Goal: Task Accomplishment & Management: Manage account settings

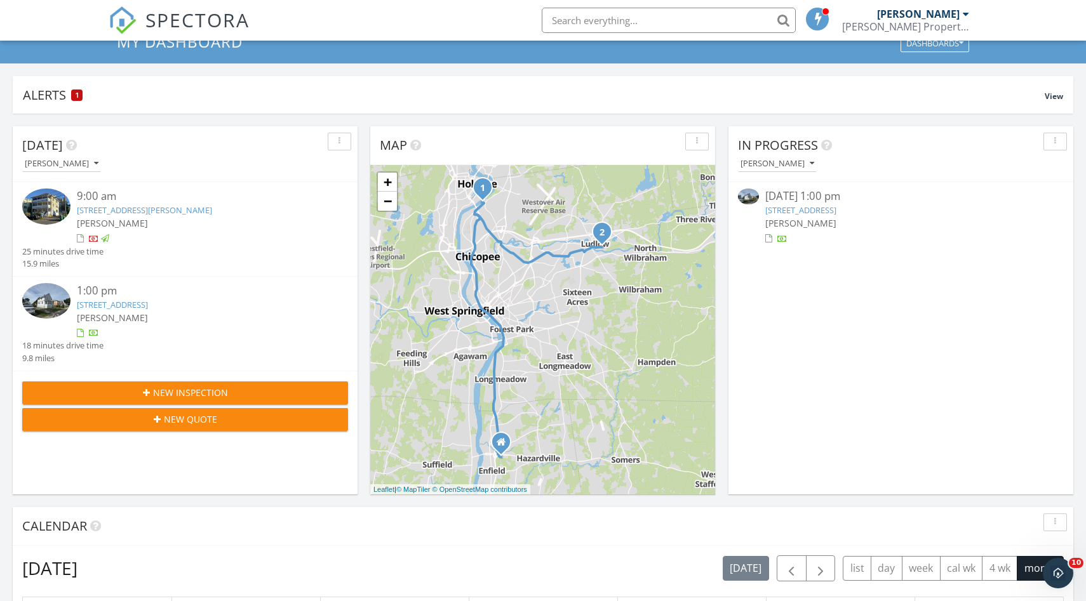
scroll to position [51, 0]
click at [131, 213] on link "21 Tourtelotte Ave, Chicopee, MA 01013" at bounding box center [144, 210] width 135 height 11
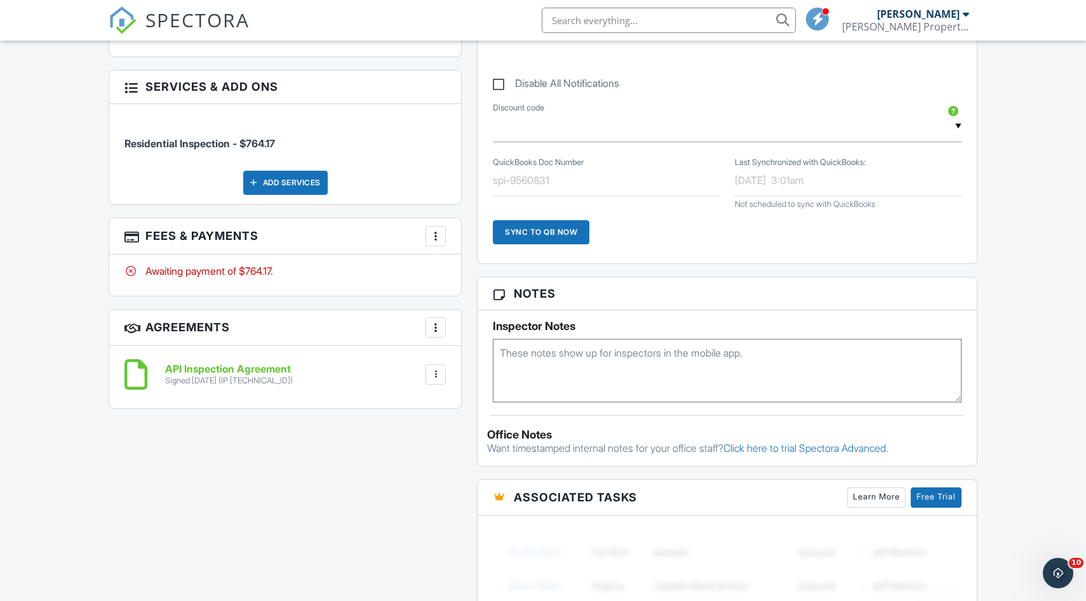
click at [439, 236] on div at bounding box center [435, 236] width 13 height 13
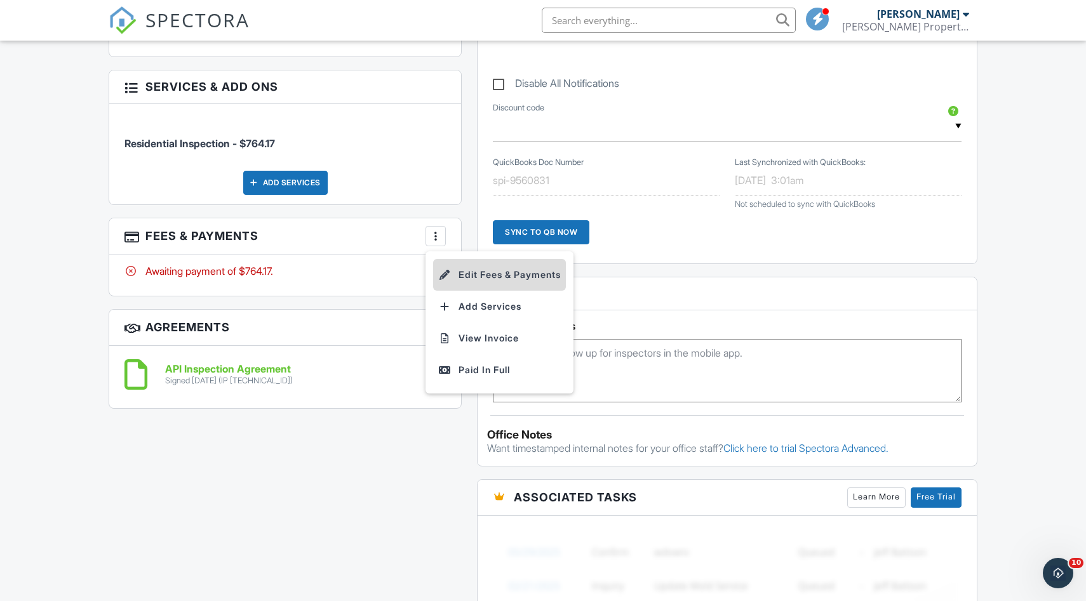
click at [474, 273] on li "Edit Fees & Payments" at bounding box center [499, 275] width 133 height 32
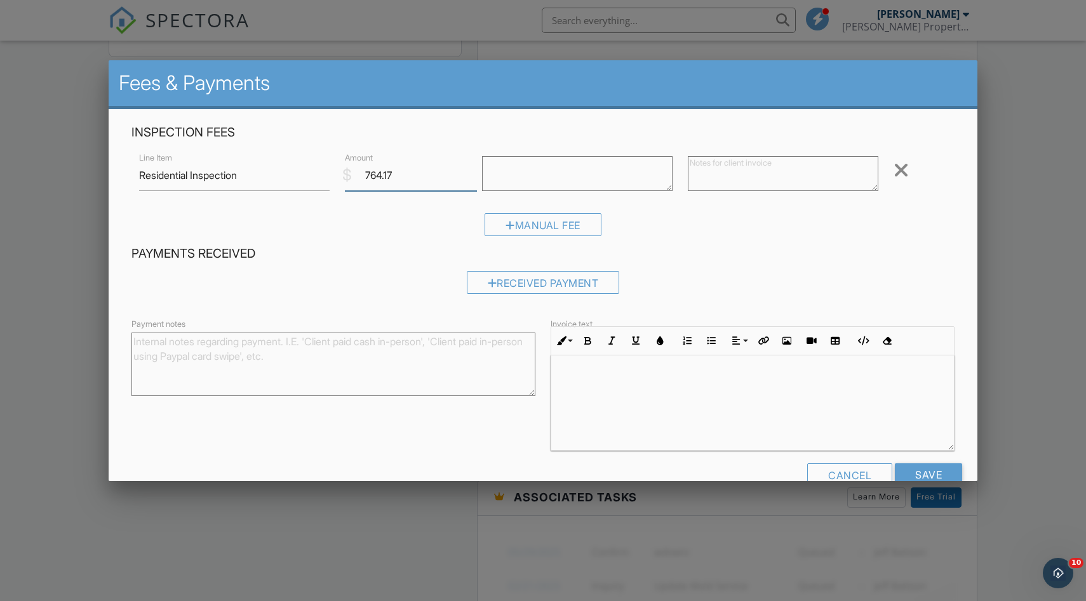
drag, startPoint x: 400, startPoint y: 171, endPoint x: 359, endPoint y: 172, distance: 40.0
click at [359, 172] on input "764.17" at bounding box center [411, 175] width 132 height 31
type input "450.00"
click at [514, 286] on div "Received Payment" at bounding box center [543, 282] width 153 height 23
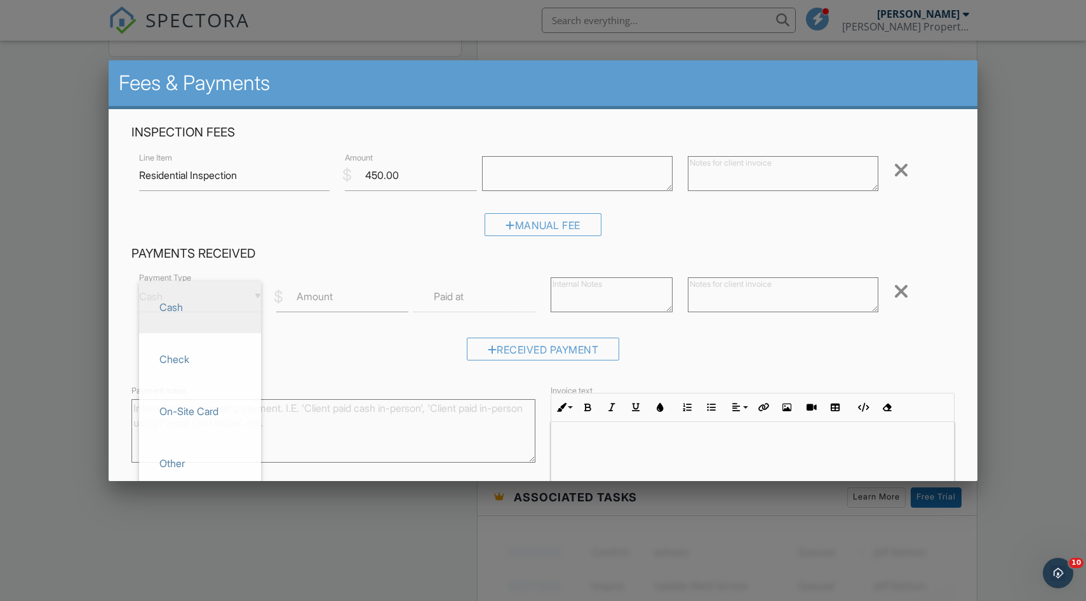
click at [182, 300] on div "▼ Cash Cash Check On-Site Card Other Cash Check On-Site Card Other" at bounding box center [200, 296] width 122 height 31
click at [182, 355] on span "Check" at bounding box center [200, 360] width 102 height 32
type input "Check"
click at [358, 283] on input "Amount" at bounding box center [342, 296] width 132 height 31
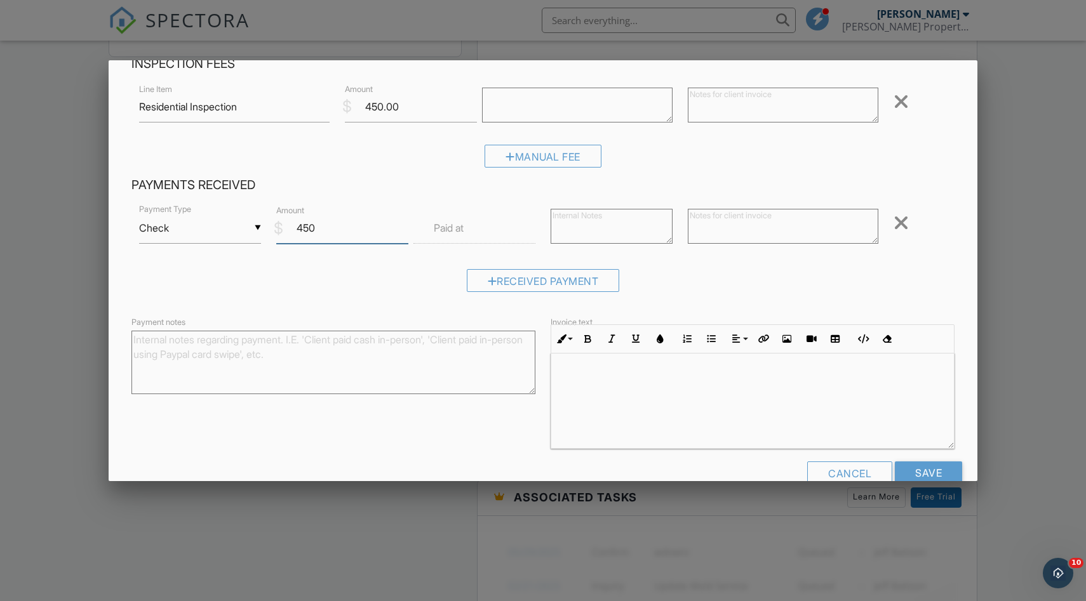
scroll to position [97, 0]
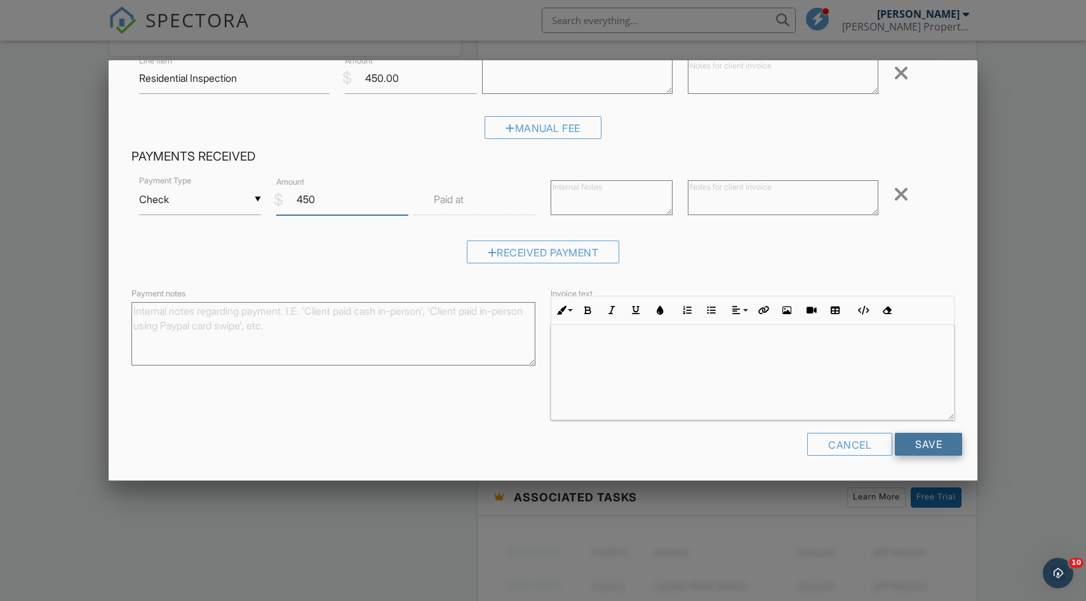
type input "450"
click at [921, 444] on input "Save" at bounding box center [928, 444] width 67 height 23
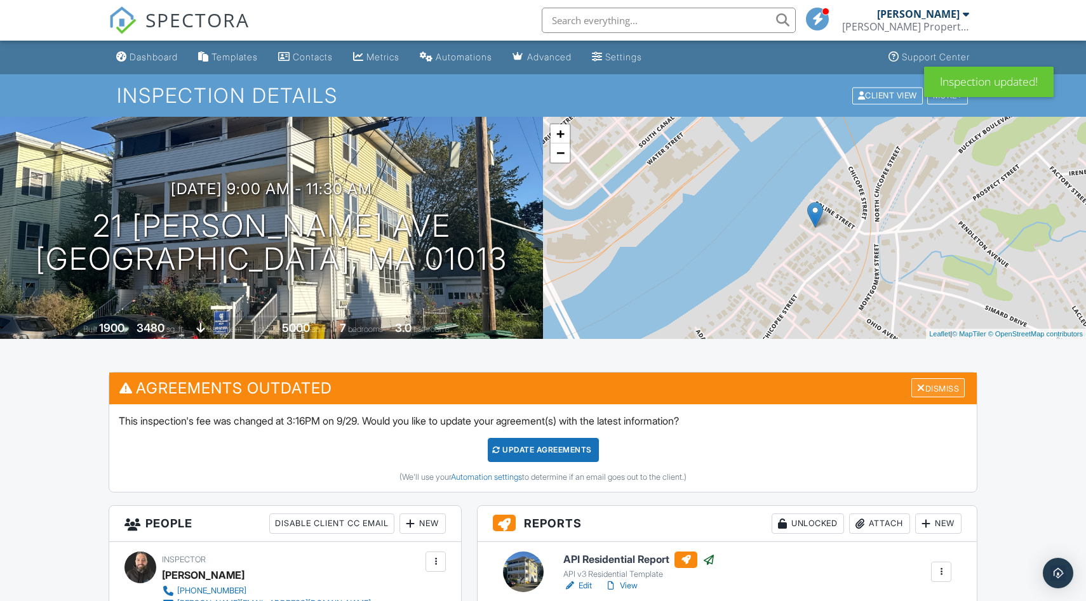
click at [941, 386] on div "Dismiss" at bounding box center [937, 389] width 53 height 20
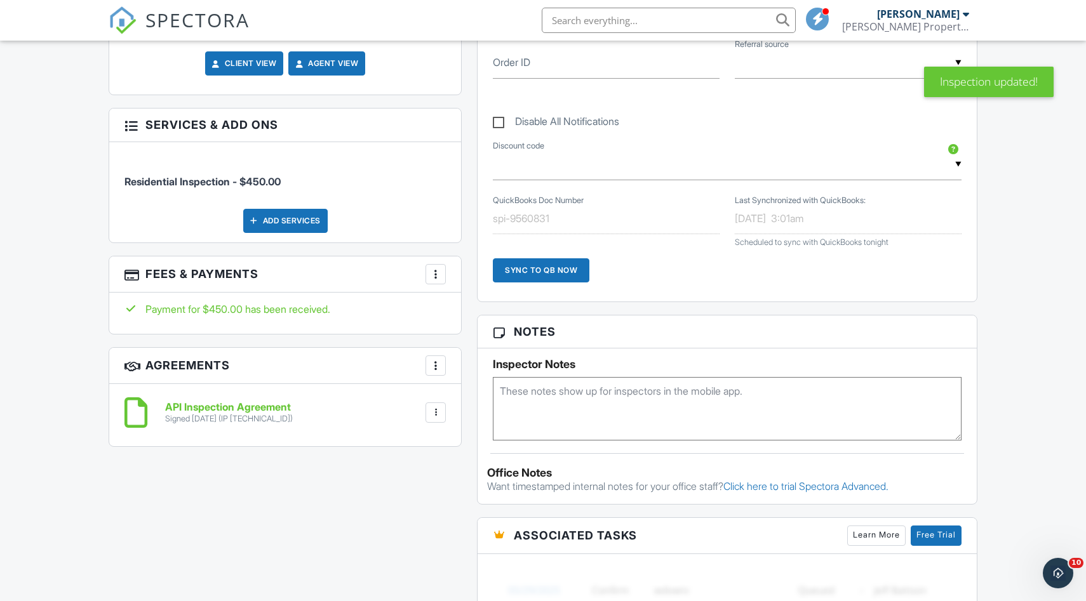
scroll to position [669, 0]
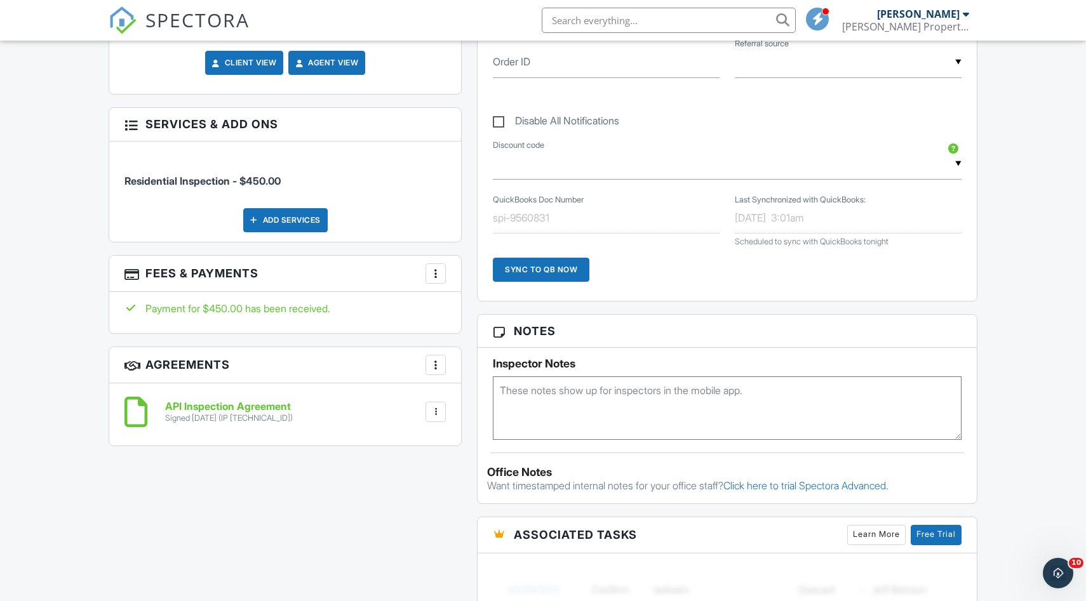
click at [178, 25] on span "SPECTORA" at bounding box center [197, 19] width 104 height 27
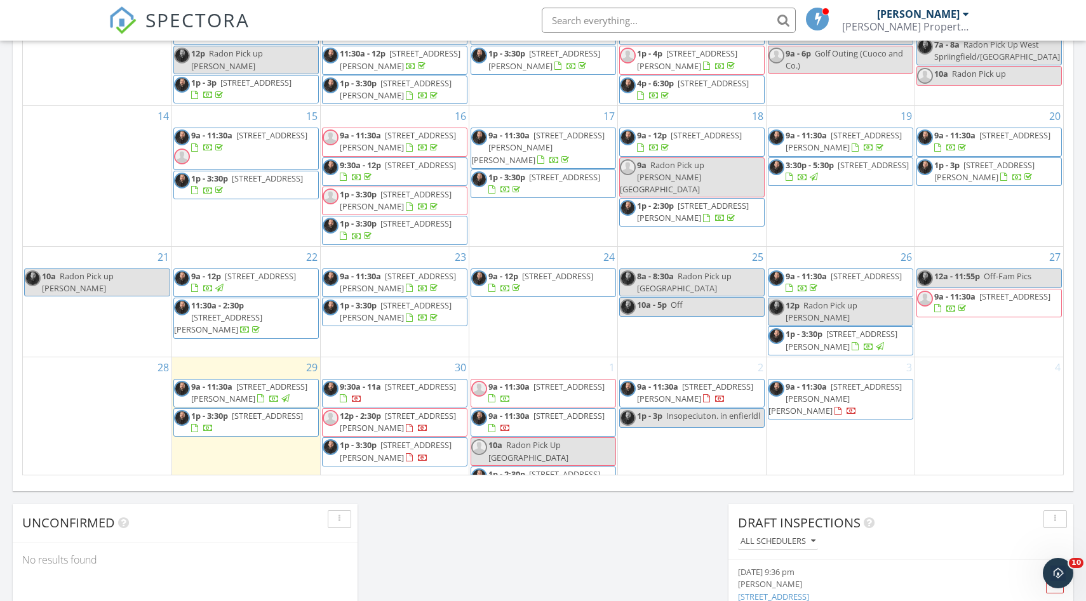
scroll to position [693, 0]
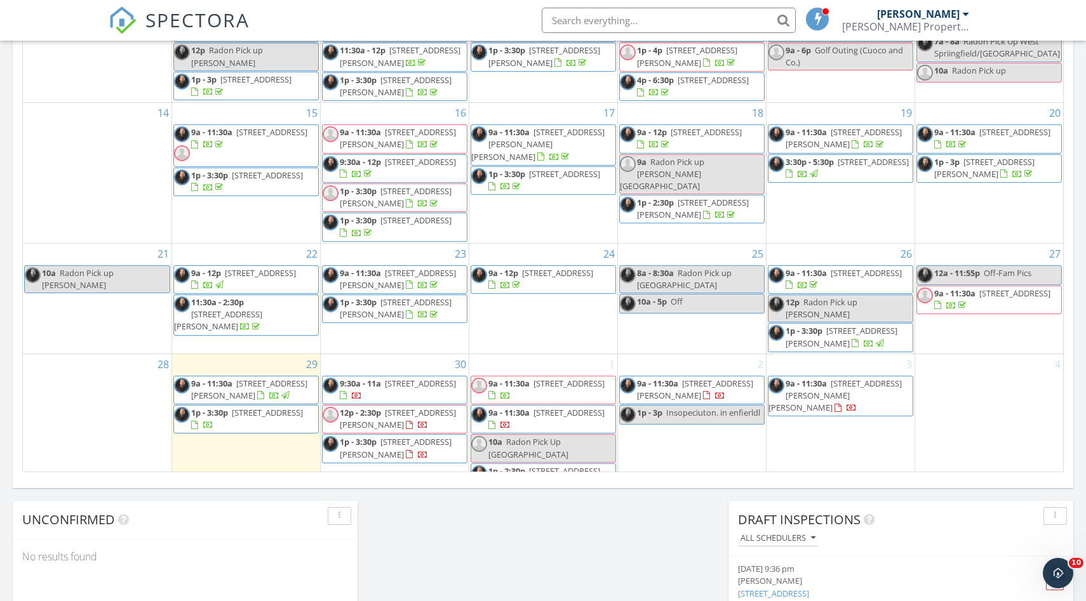
click at [383, 407] on span "53 Whitehill Dr, West Hartford 06117" at bounding box center [398, 419] width 116 height 24
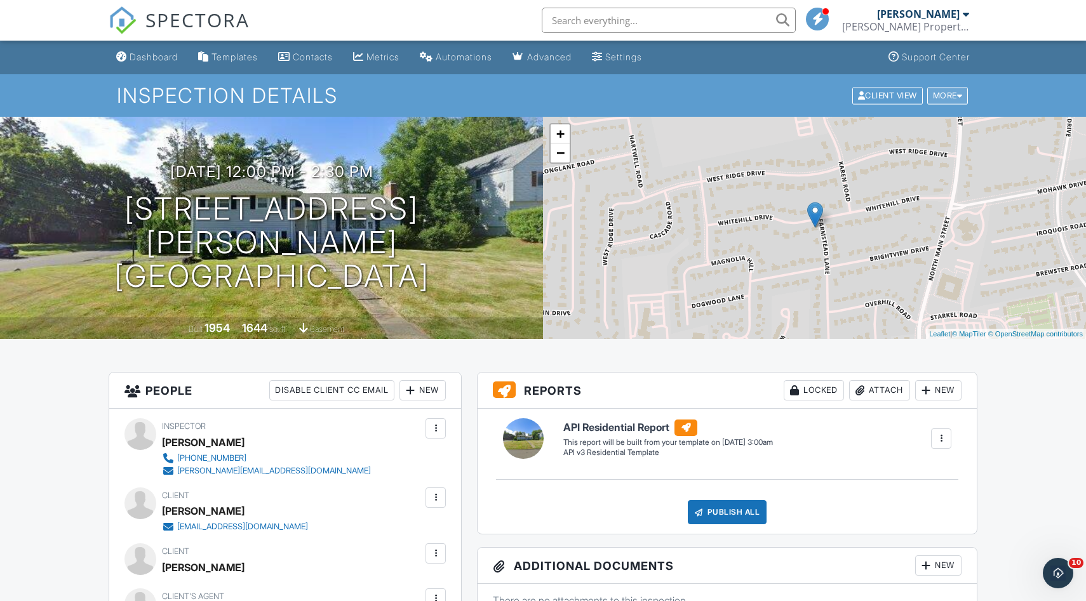
click at [950, 93] on div "More" at bounding box center [947, 95] width 41 height 17
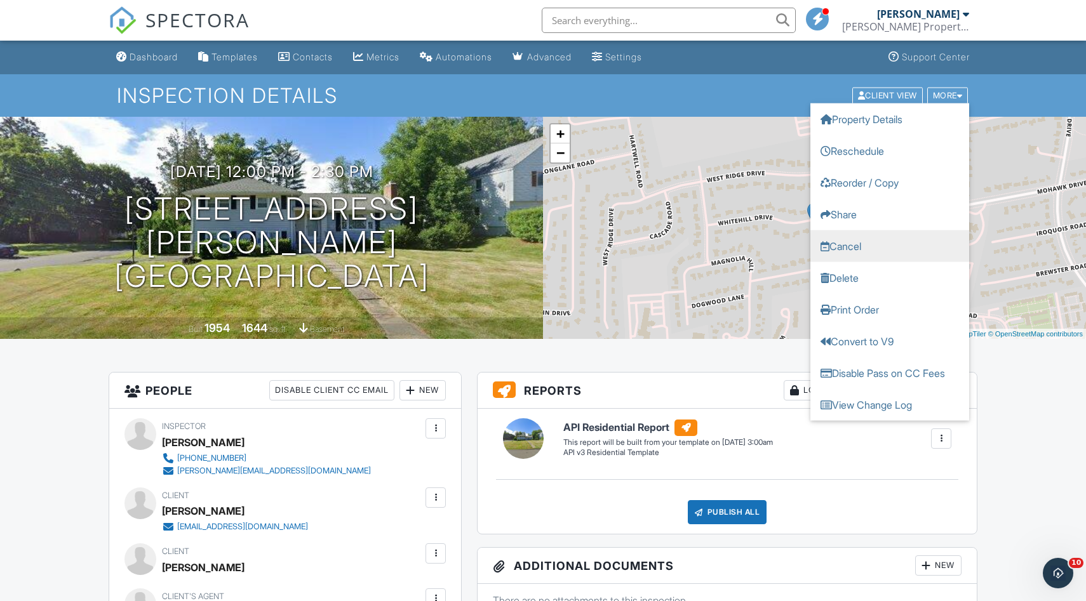
click at [857, 250] on link "Cancel" at bounding box center [889, 246] width 159 height 32
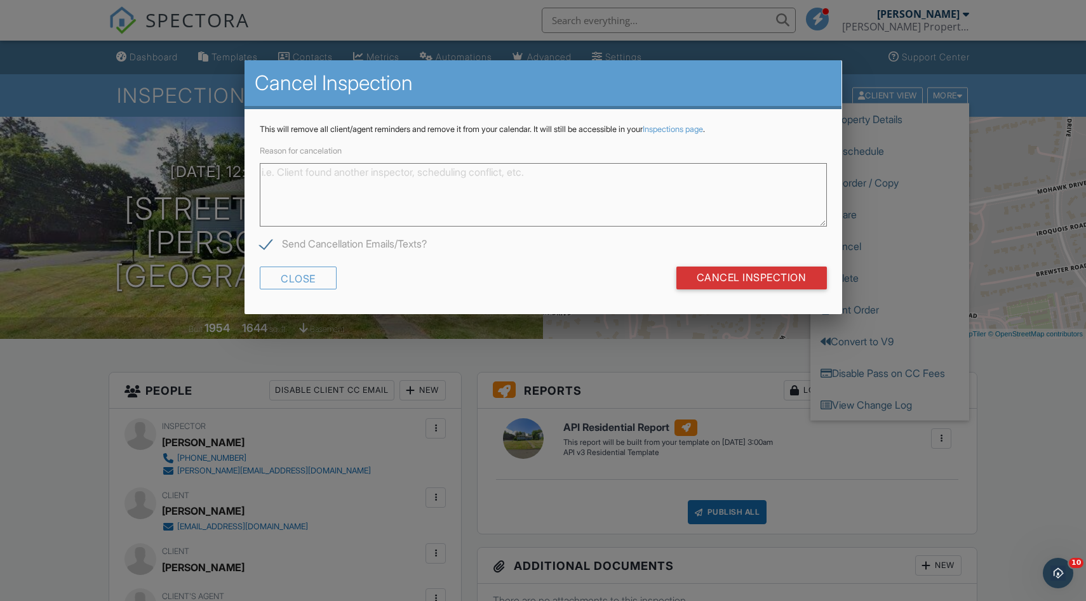
click at [333, 149] on label "Reason for cancelation" at bounding box center [301, 150] width 82 height 10
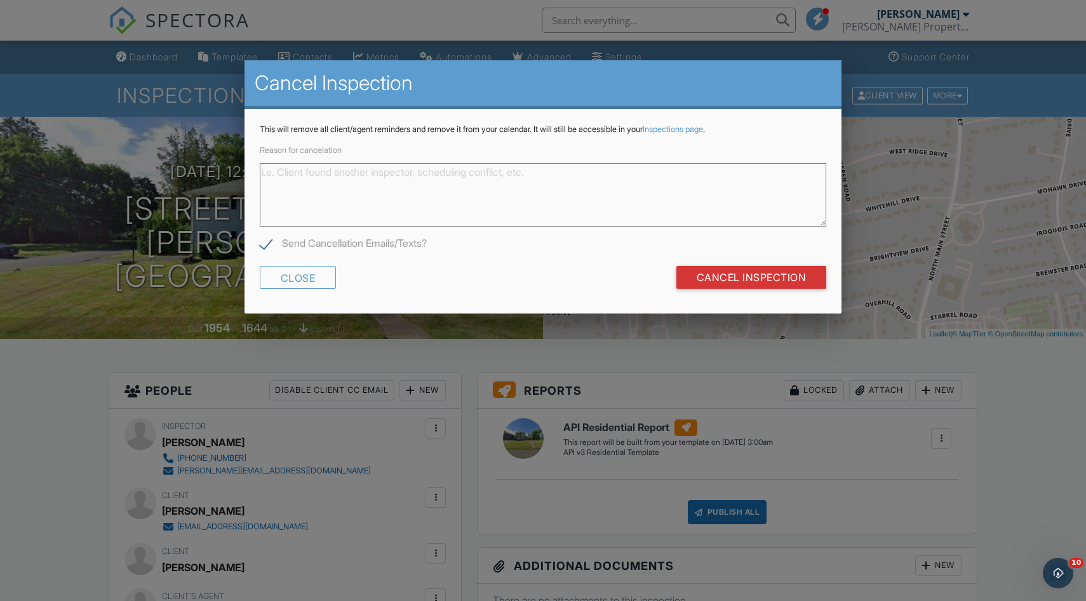
click at [325, 180] on textarea "Reason for cancelation" at bounding box center [543, 195] width 567 height 64
type textarea "r"
type textarea "BA cancelled via text"
click at [744, 283] on input "Cancel Inspection" at bounding box center [751, 277] width 151 height 23
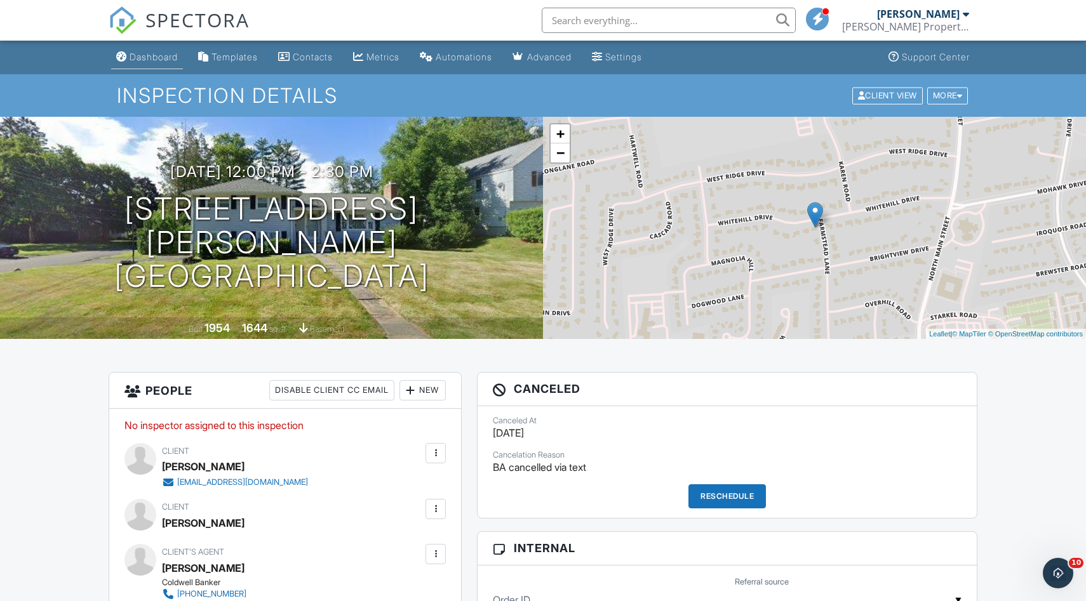
click at [159, 58] on div "Dashboard" at bounding box center [154, 56] width 48 height 11
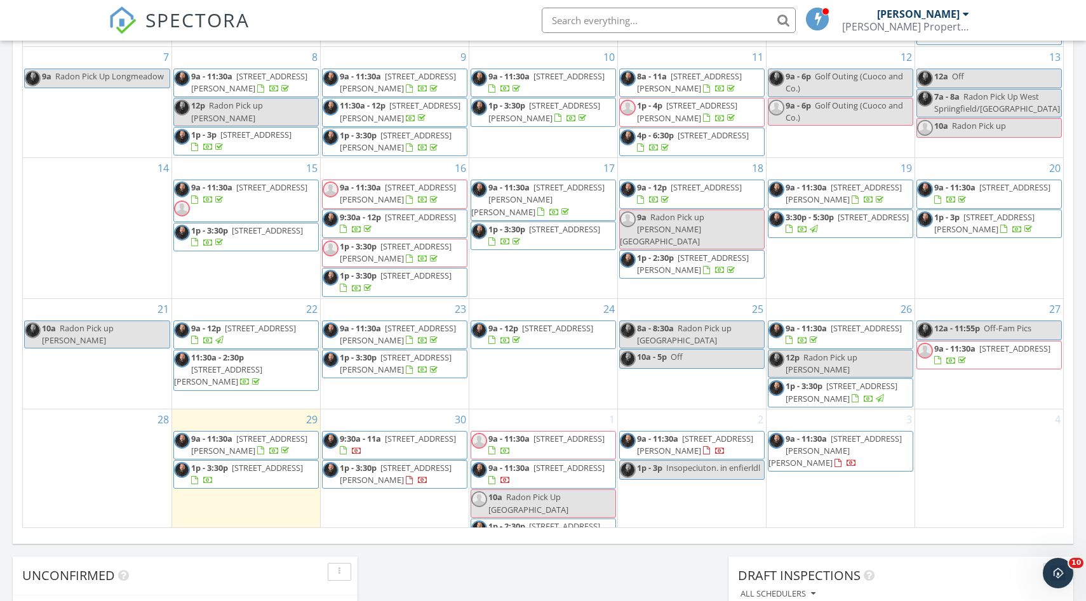
scroll to position [645, 0]
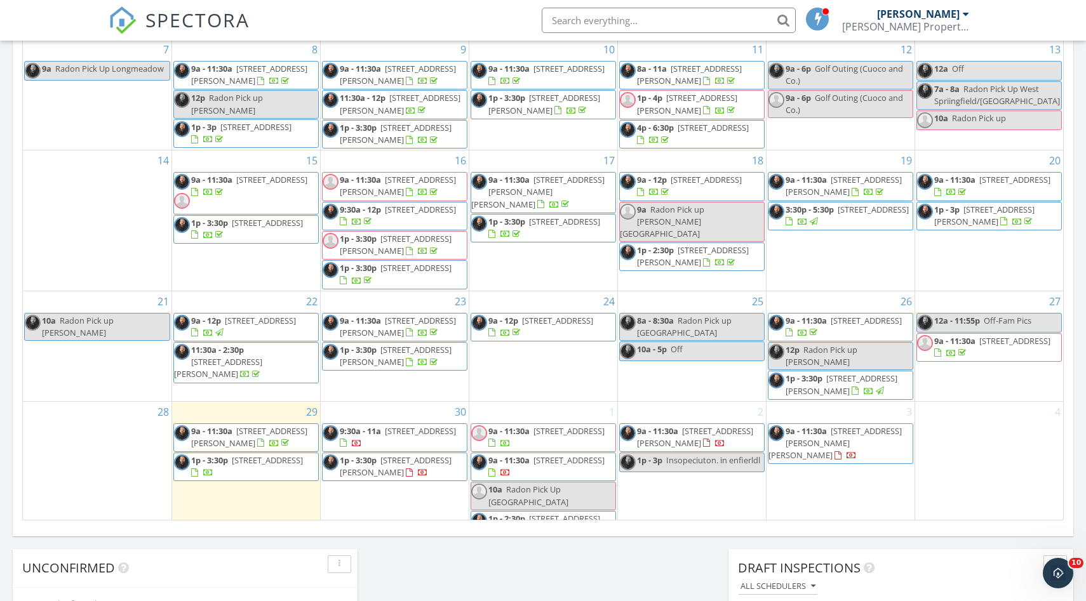
click at [573, 525] on span at bounding box center [565, 530] width 22 height 11
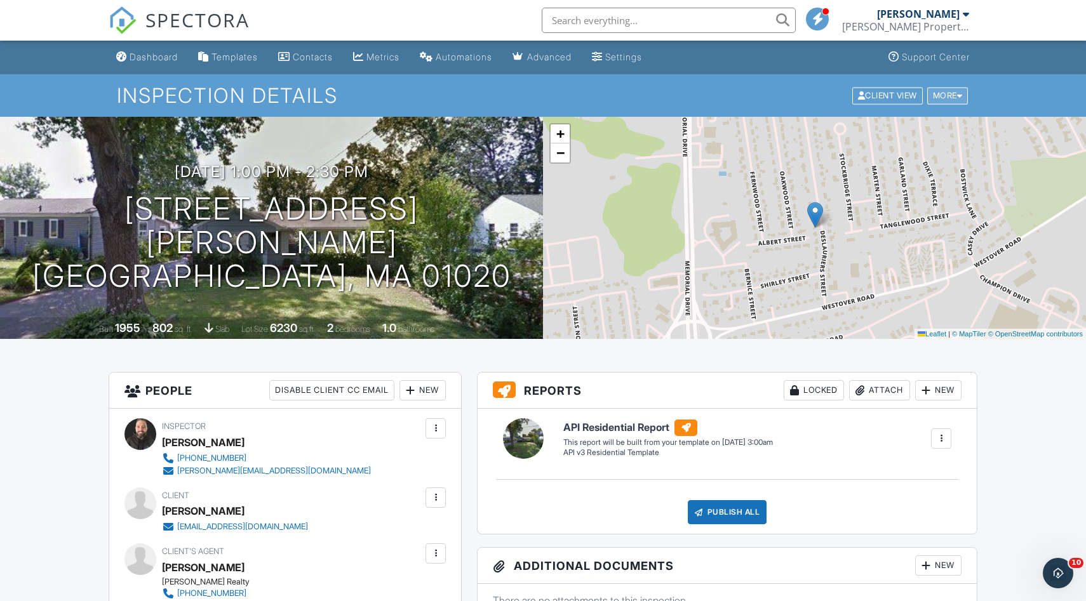
click at [946, 101] on div "More" at bounding box center [947, 95] width 41 height 17
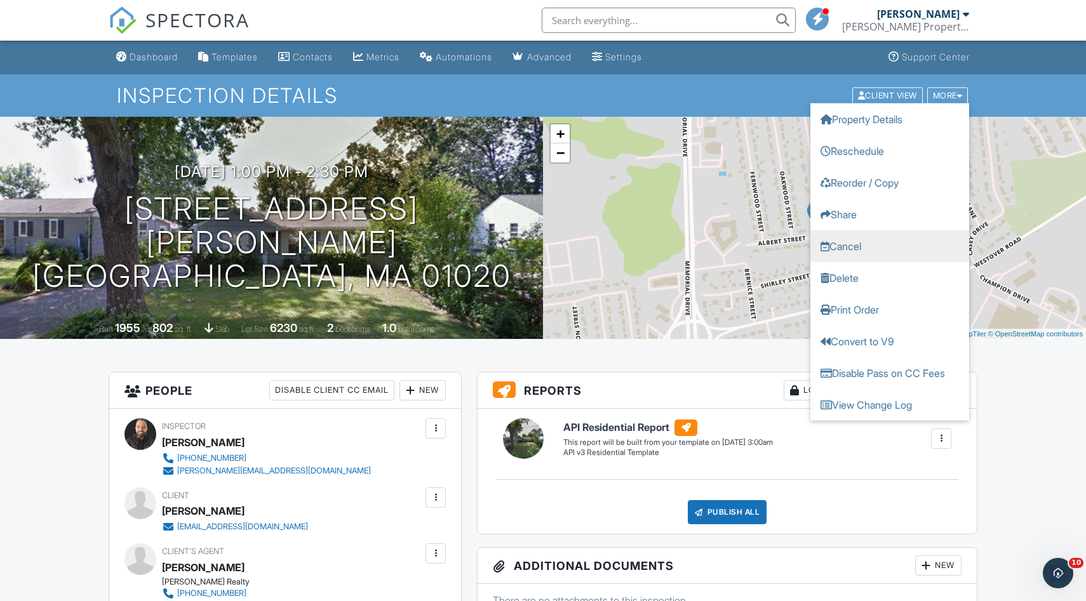
click at [851, 243] on link "Cancel" at bounding box center [889, 246] width 159 height 32
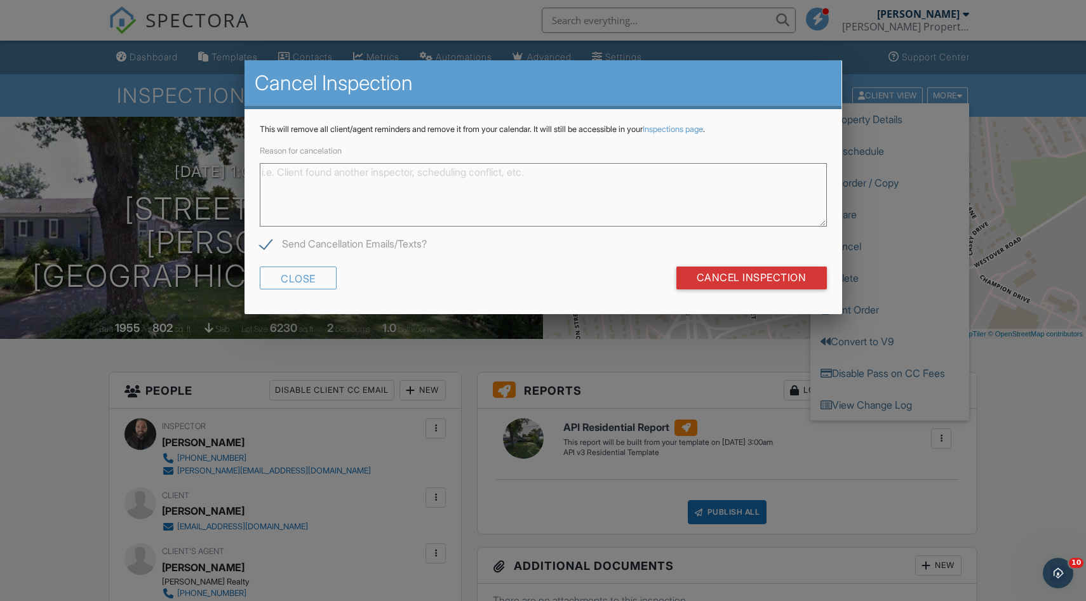
click at [382, 179] on textarea "Reason for cancelation" at bounding box center [543, 195] width 567 height 64
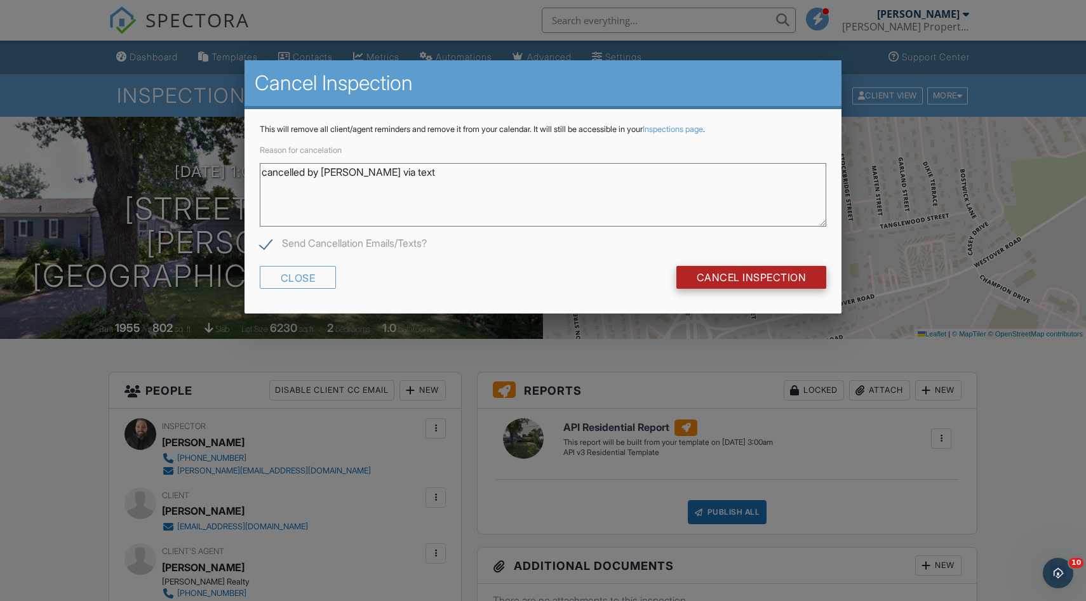
type textarea "cancelled by Hayley via text"
click at [770, 283] on input "Cancel Inspection" at bounding box center [751, 277] width 151 height 23
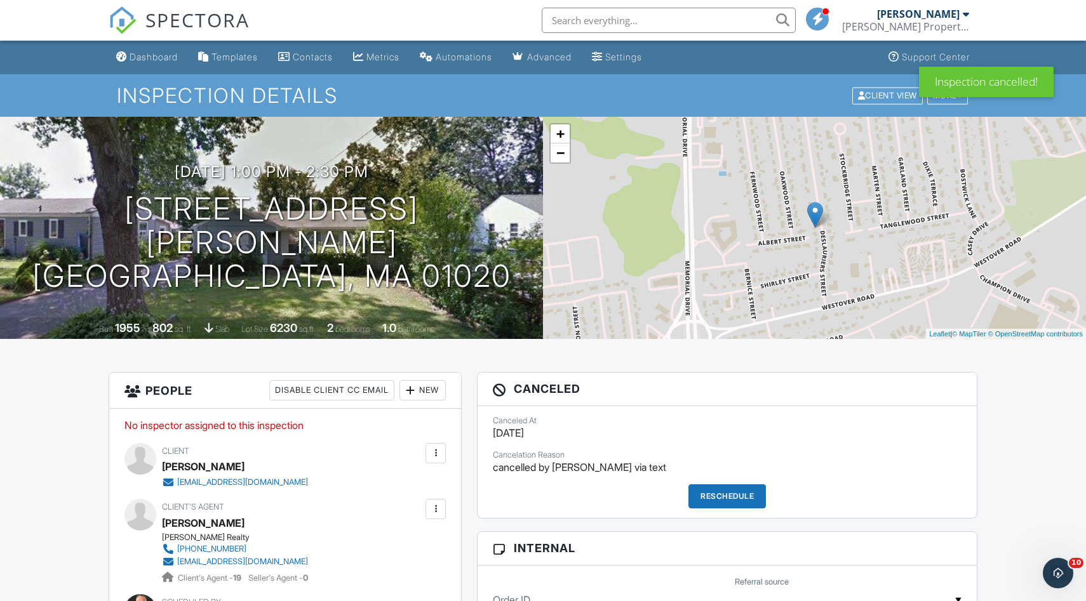
click at [146, 41] on div "SPECTORA" at bounding box center [179, 20] width 141 height 41
click at [145, 56] on div "Dashboard" at bounding box center [154, 56] width 48 height 11
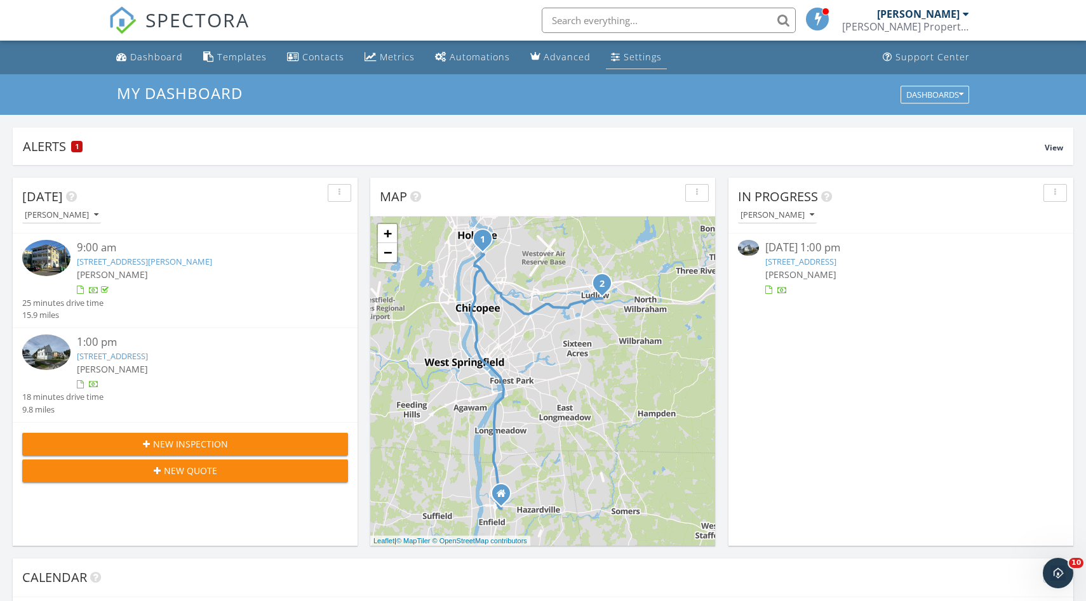
click at [624, 57] on div "Settings" at bounding box center [643, 57] width 38 height 12
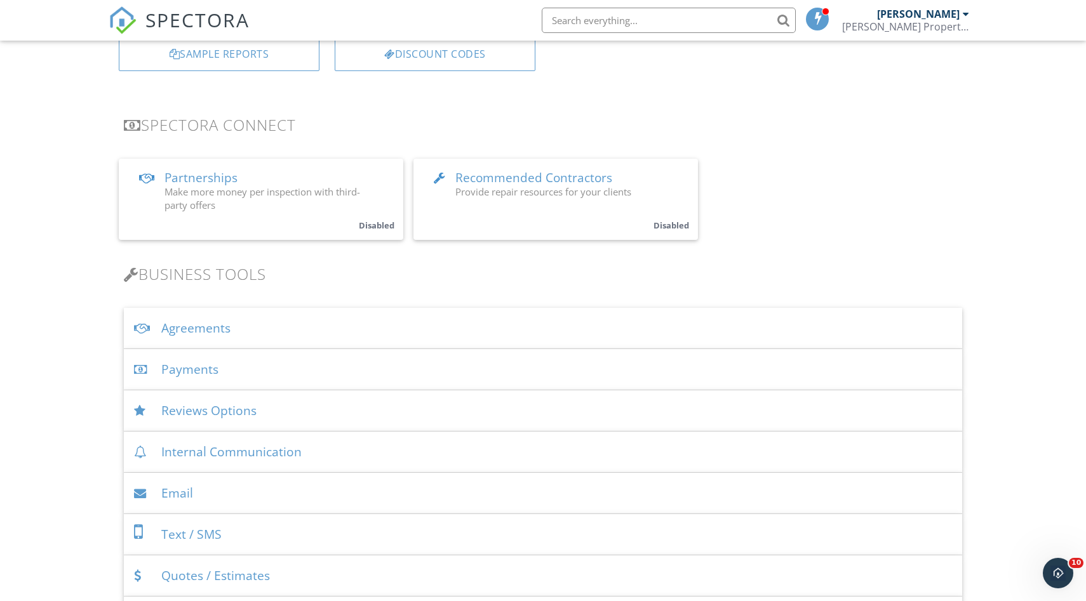
click at [203, 370] on div "Payments" at bounding box center [543, 369] width 838 height 41
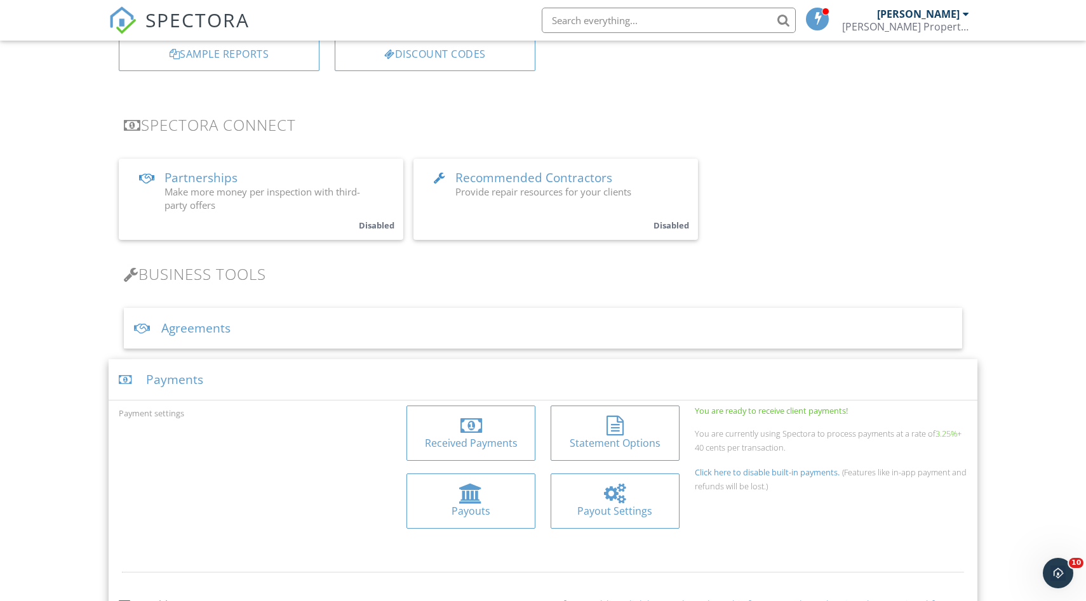
click at [459, 425] on div at bounding box center [471, 426] width 109 height 20
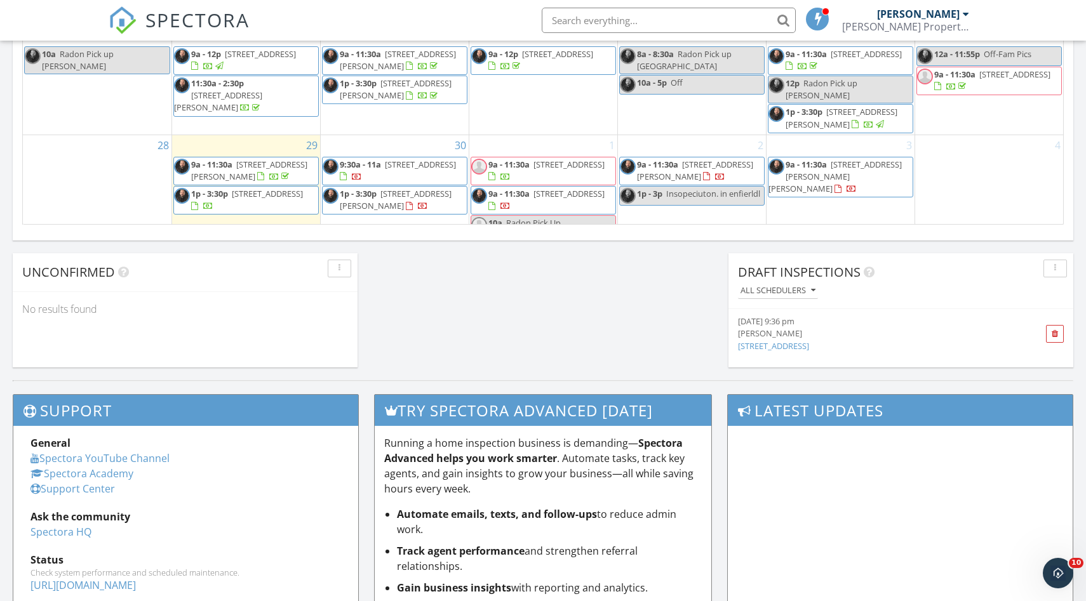
scroll to position [942, 0]
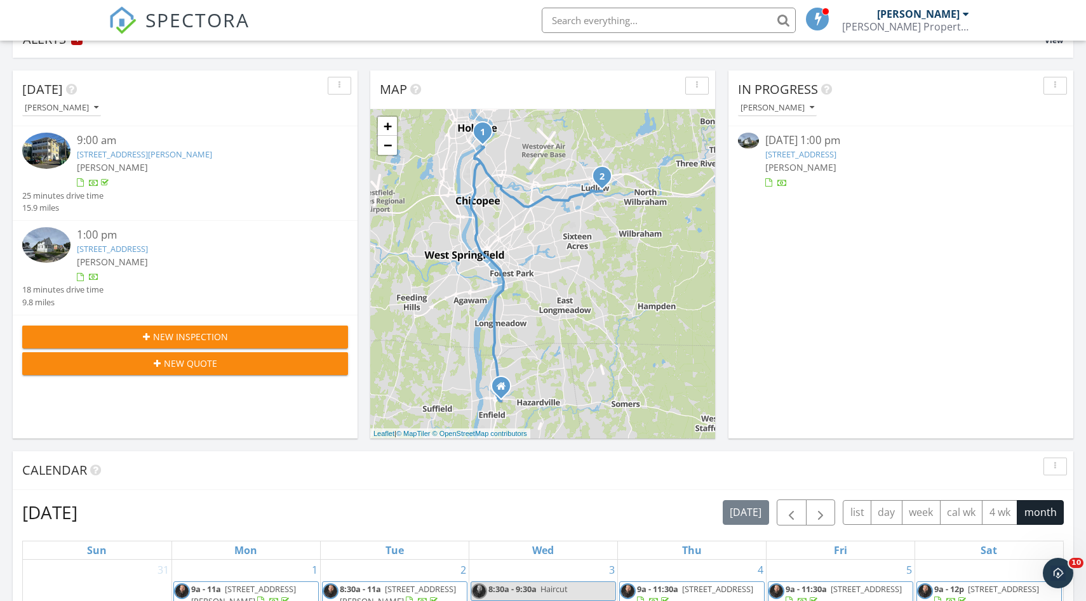
scroll to position [92, 0]
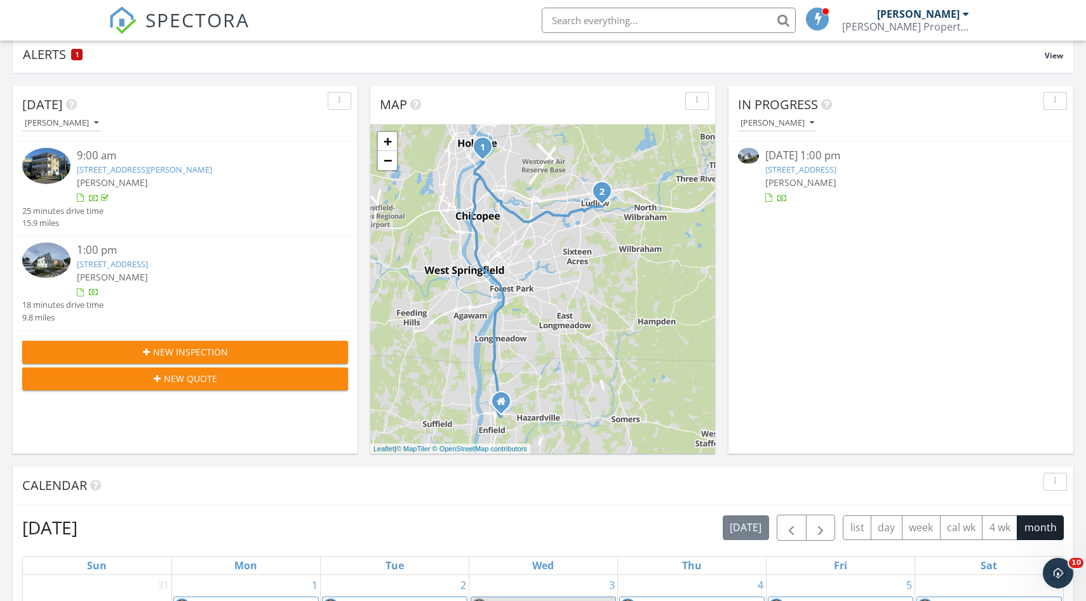
click at [796, 168] on link "19 Essex St, Ludlow, MA 01056" at bounding box center [800, 169] width 71 height 11
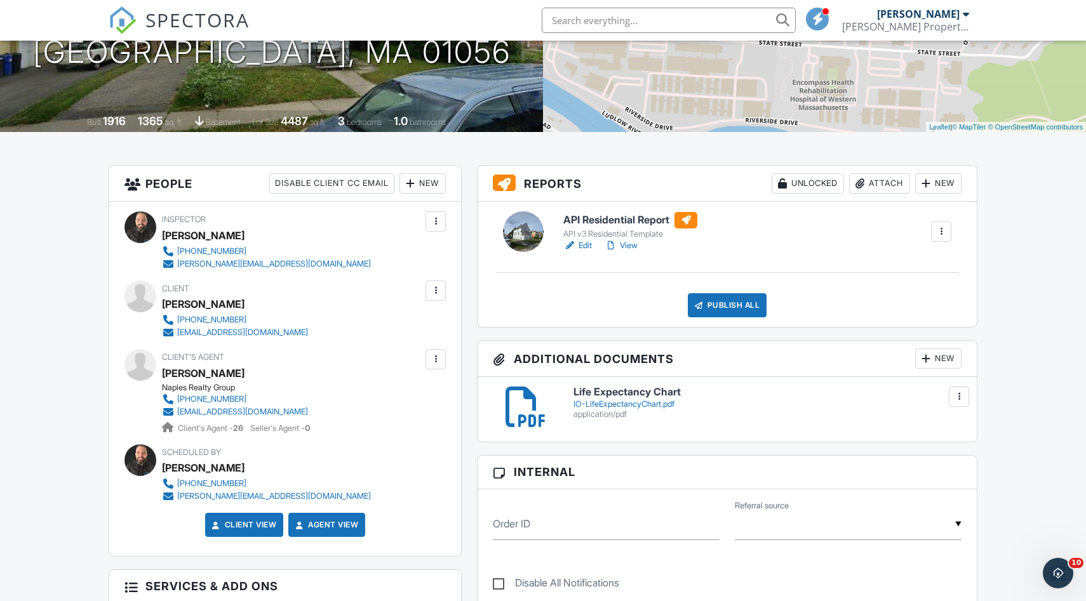
scroll to position [206, 0]
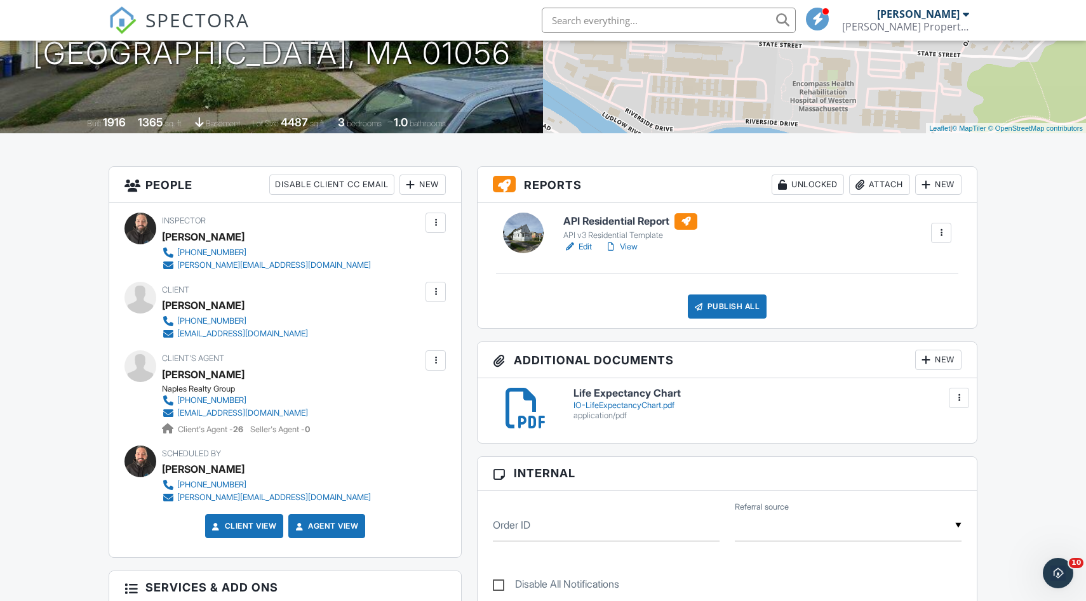
click at [933, 182] on div "New" at bounding box center [938, 185] width 46 height 20
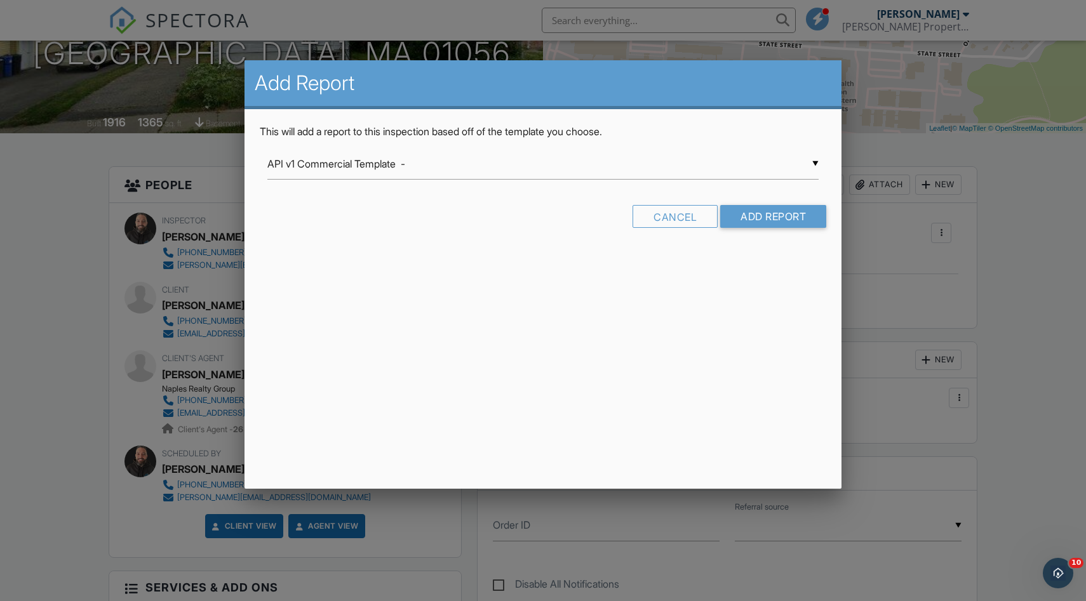
click at [423, 161] on div "▼ API v1 Commercial Template - API v1 Commercial Template - API v3 Additional B…" at bounding box center [543, 164] width 552 height 31
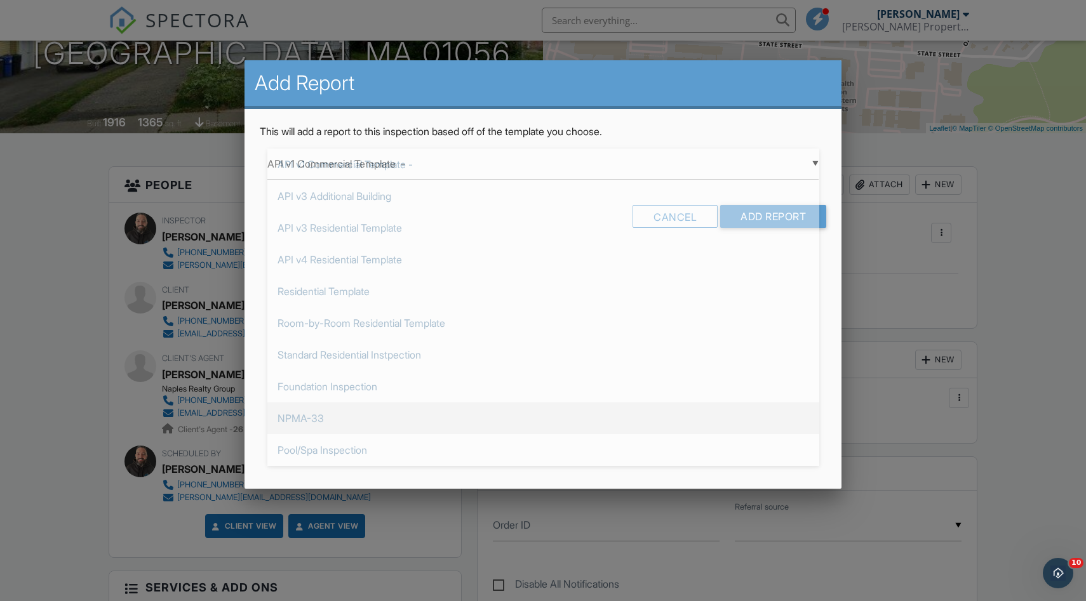
click at [325, 412] on span "NPMA-33" at bounding box center [543, 419] width 552 height 32
type input "NPMA-33"
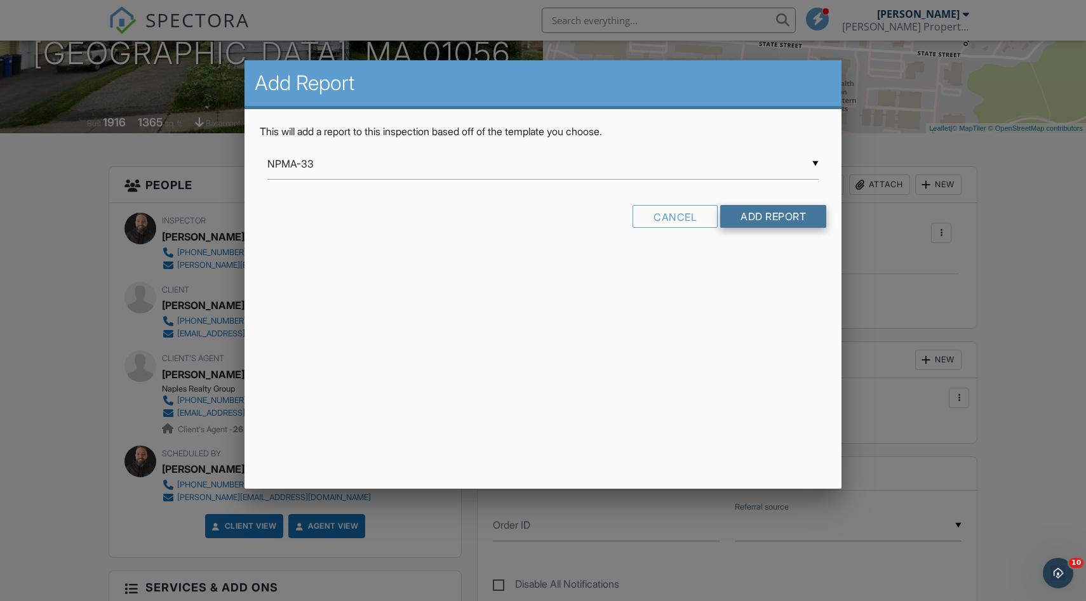
click at [773, 218] on input "Add Report" at bounding box center [773, 216] width 106 height 23
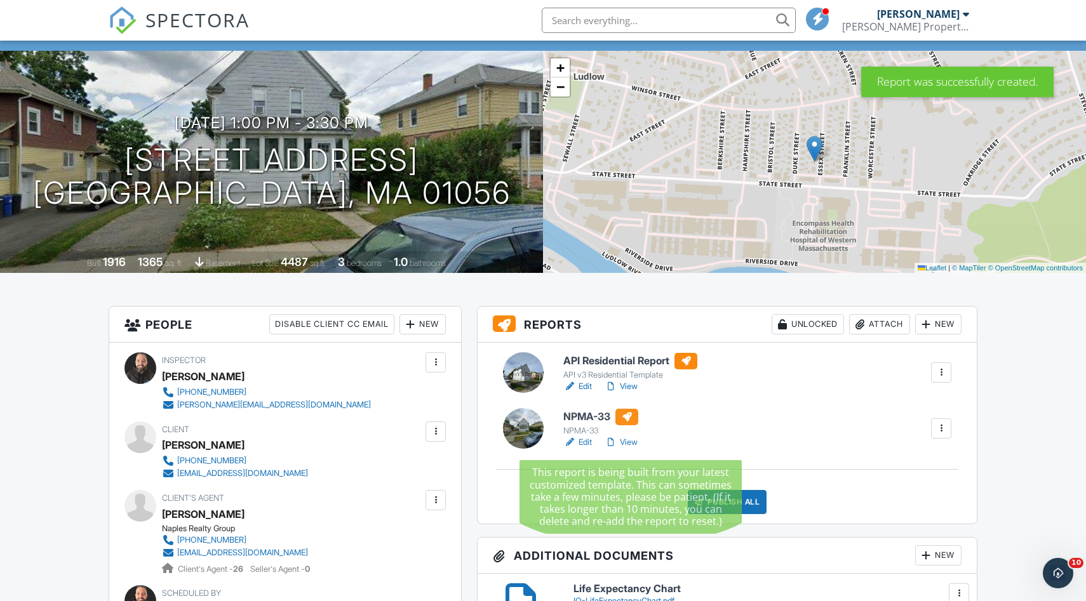
click at [581, 445] on link "Edit" at bounding box center [577, 442] width 29 height 13
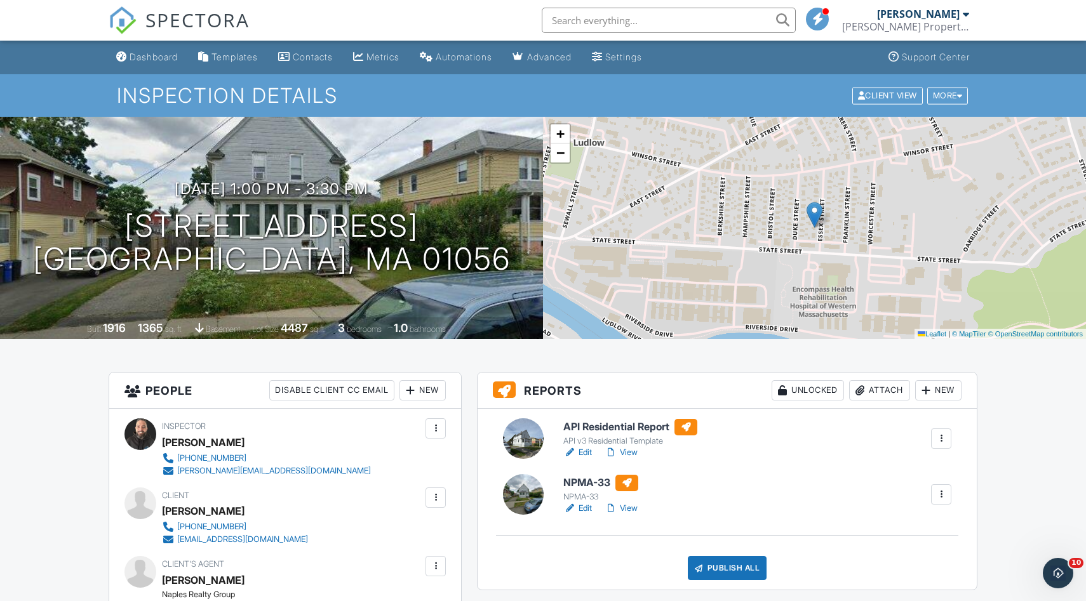
click at [589, 451] on link "Edit" at bounding box center [577, 453] width 29 height 13
